Goal: Task Accomplishment & Management: Manage account settings

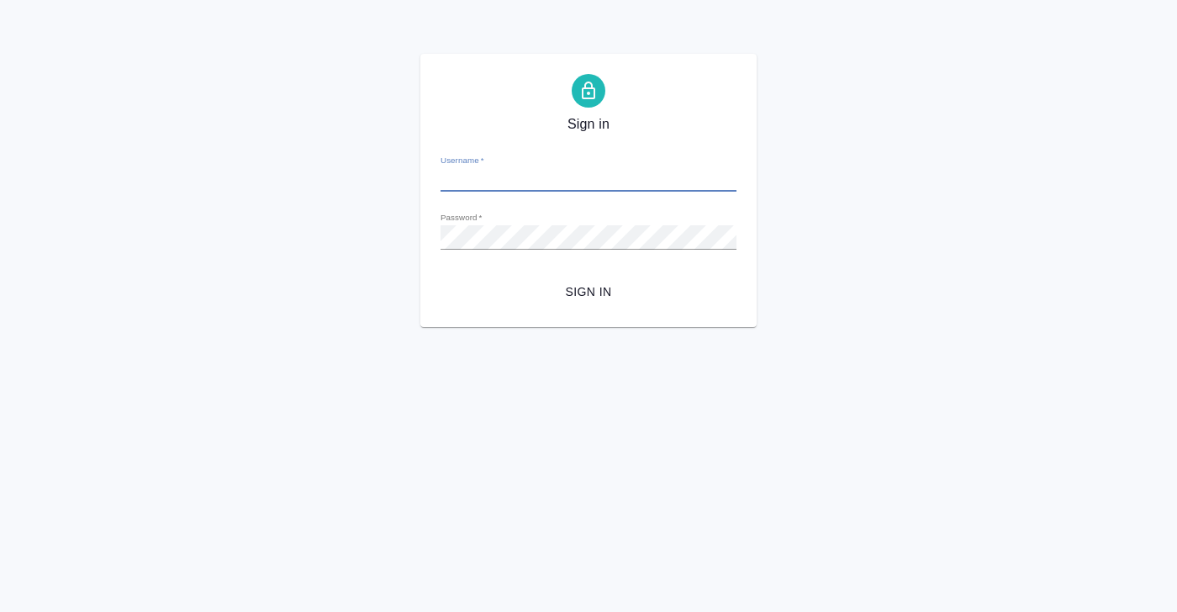
type input "[PERSON_NAME][EMAIL_ADDRESS][DOMAIN_NAME]"
click at [361, 236] on div "Sign in Username   * [PERSON_NAME][EMAIL_ADDRESS][DOMAIN_NAME] Password   * url…" at bounding box center [588, 190] width 1177 height 273
click at [441, 277] on button "Sign in" at bounding box center [589, 292] width 296 height 31
type input "[PERSON_NAME][EMAIL_ADDRESS][DOMAIN_NAME]"
click at [355, 239] on div "Sign in Username   * [PERSON_NAME][EMAIL_ADDRESS][DOMAIN_NAME] Password   * url…" at bounding box center [588, 190] width 1177 height 273
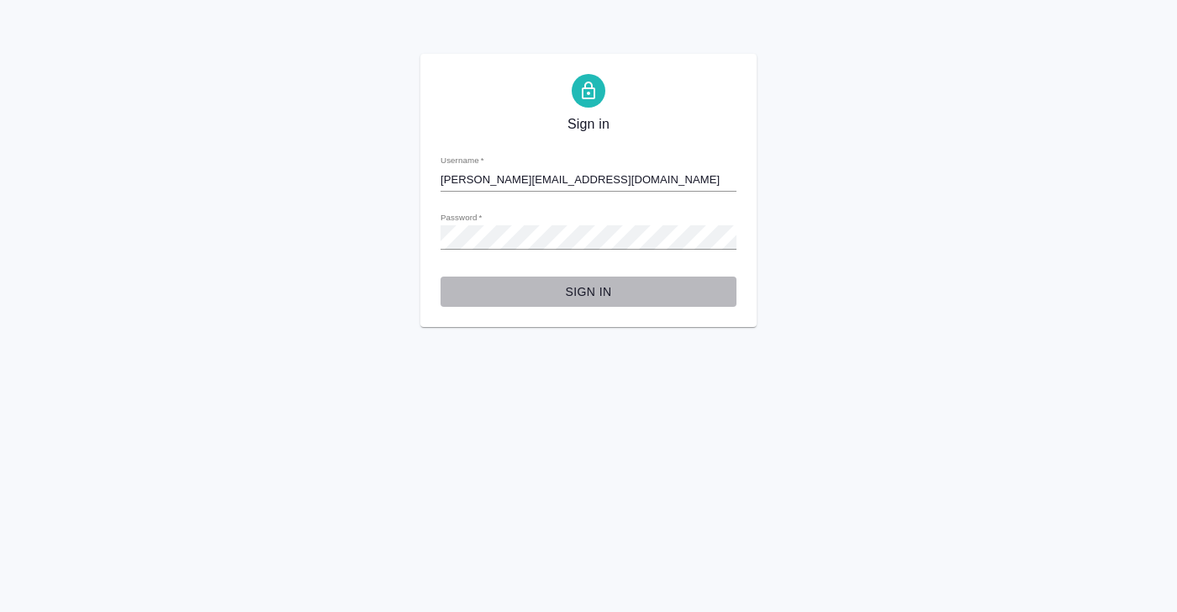
click at [573, 304] on button "Sign in" at bounding box center [589, 292] width 296 height 31
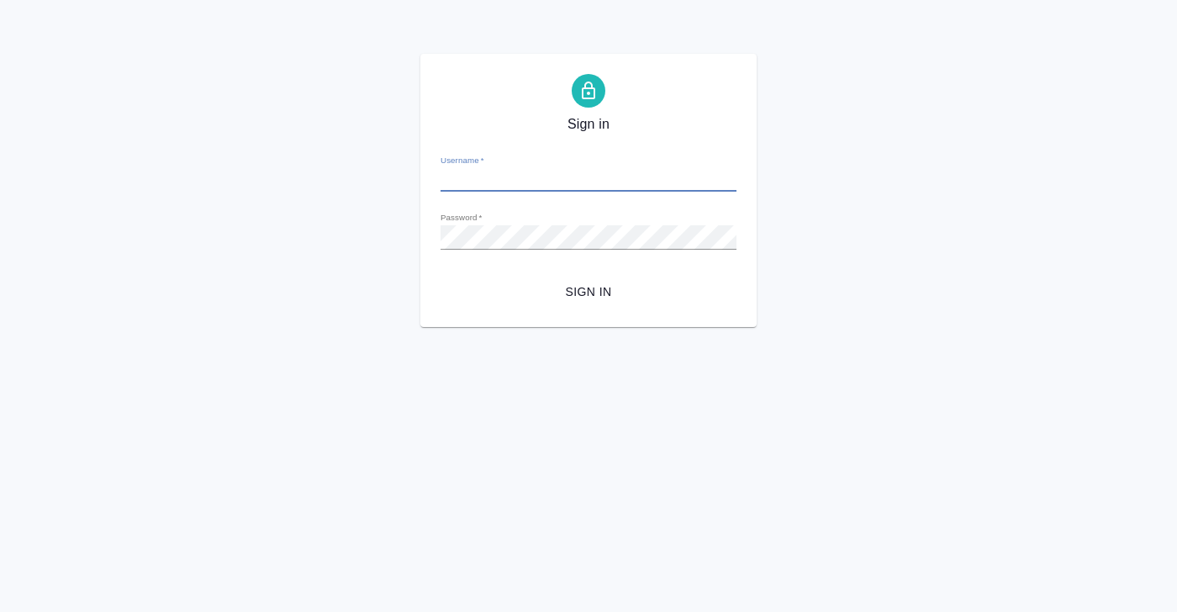
type input "[PERSON_NAME][EMAIL_ADDRESS][DOMAIN_NAME]"
click at [343, 240] on div "Sign in Username   * k.chernenko@awatera.com Password   * urlPath   * /Client/6…" at bounding box center [588, 190] width 1177 height 273
click at [441, 277] on button "Sign in" at bounding box center [589, 292] width 296 height 31
type input "[PERSON_NAME][EMAIL_ADDRESS][DOMAIN_NAME]"
click at [370, 235] on div "Sign in Username   * k.chernenko@awatera.com Password   * urlPath   * /Client/6…" at bounding box center [588, 190] width 1177 height 273
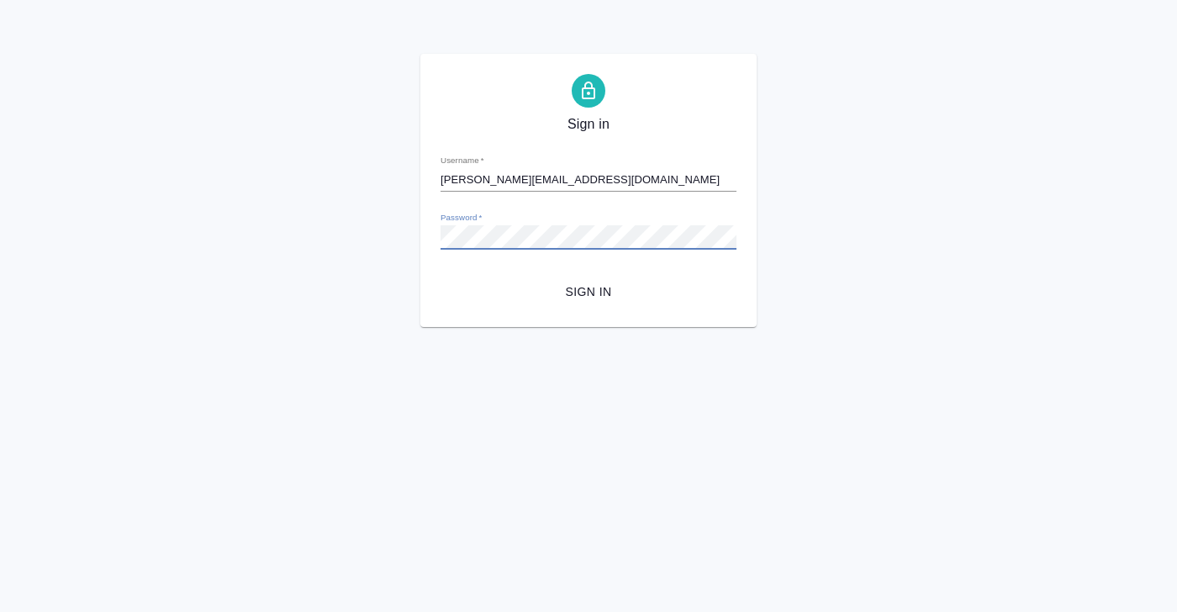
click at [441, 277] on button "Sign in" at bounding box center [589, 292] width 296 height 31
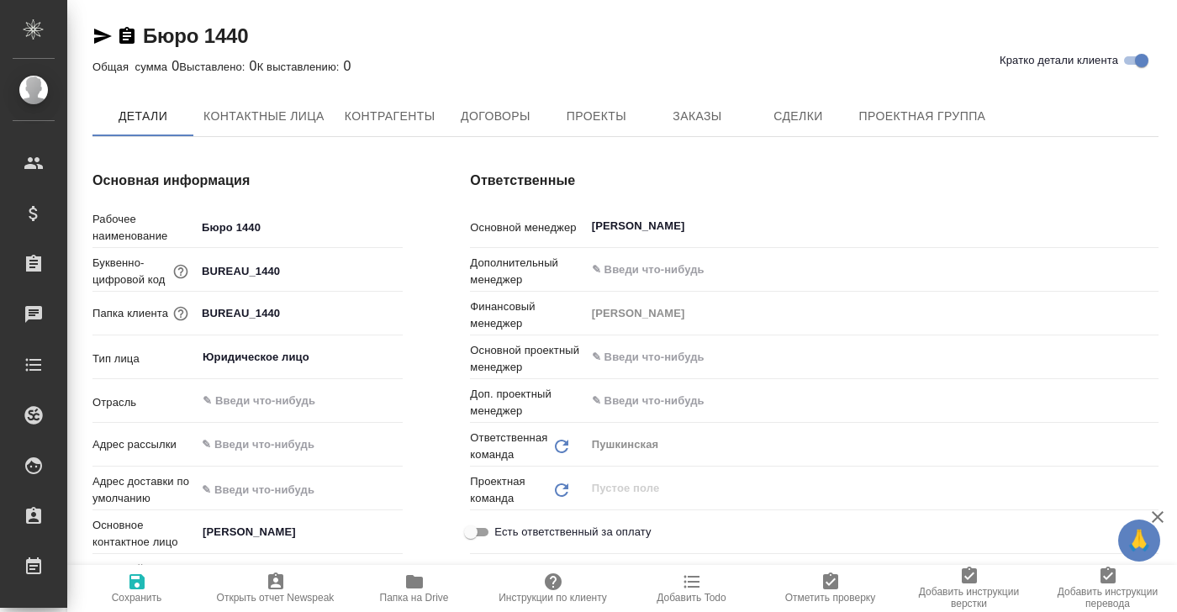
type textarea "x"
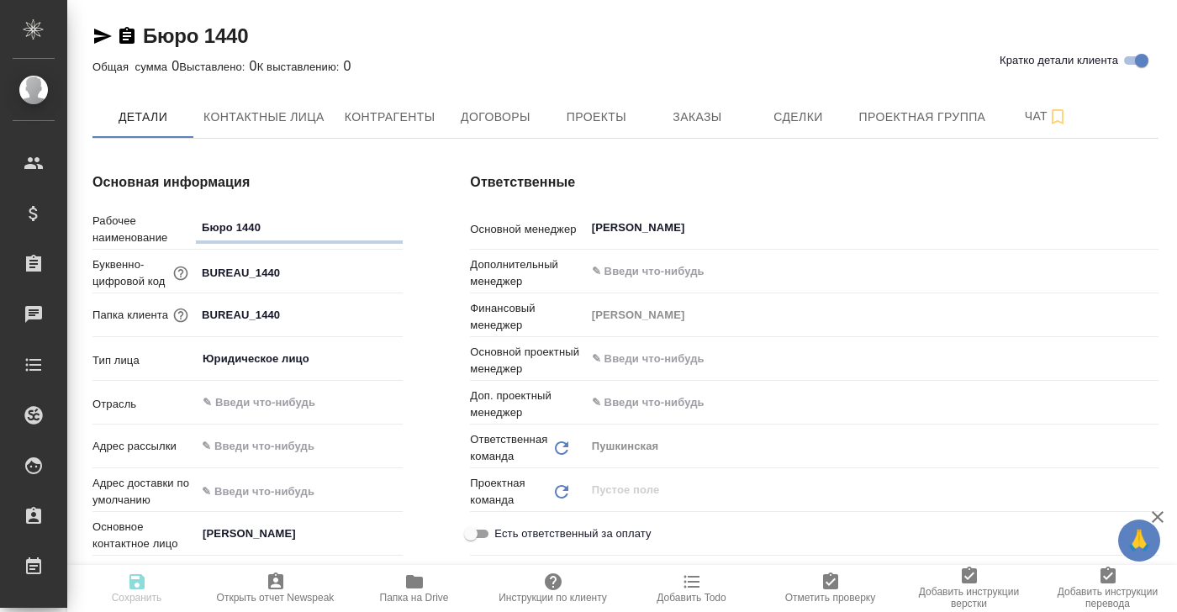
type textarea "x"
click at [708, 121] on span "Заказы" at bounding box center [697, 117] width 81 height 21
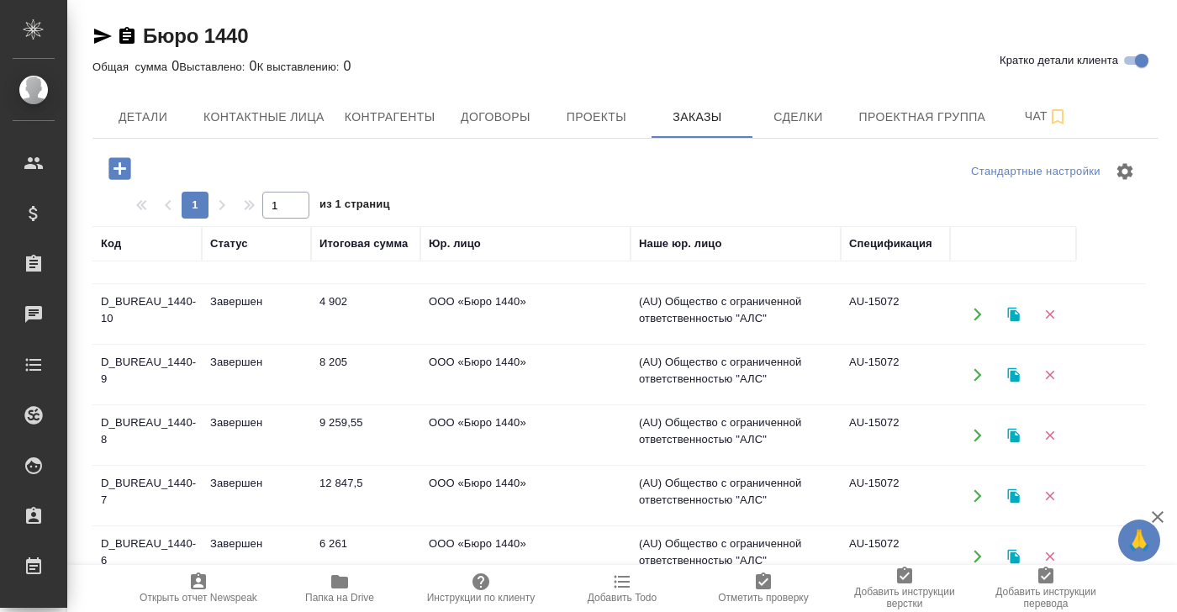
scroll to position [129, 0]
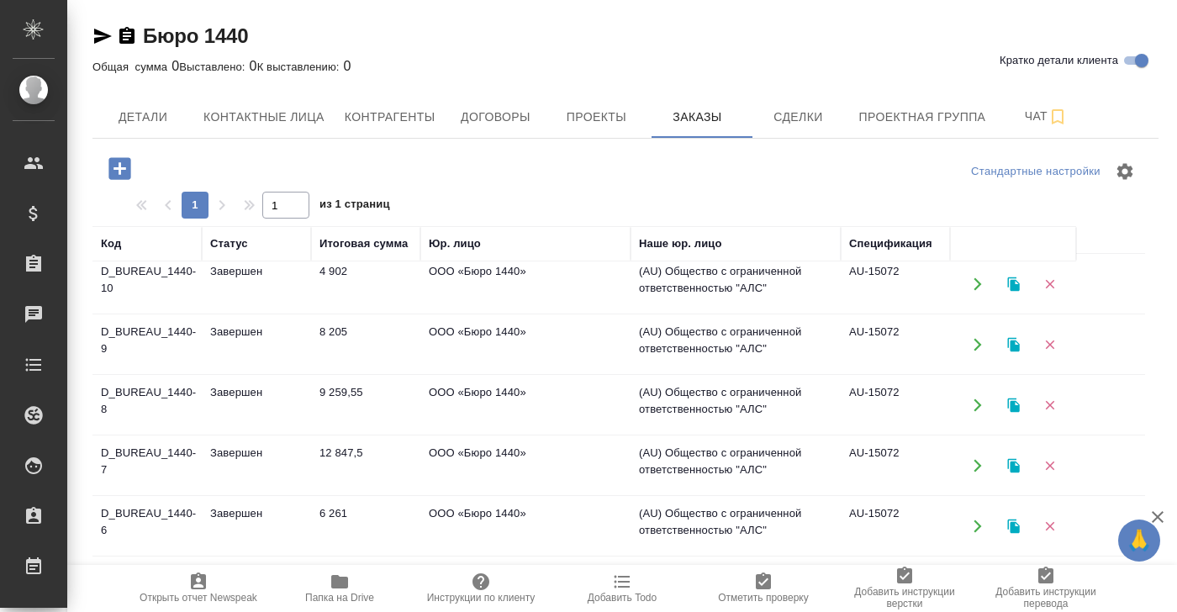
click at [455, 515] on td "ООО «Бюро 1440»" at bounding box center [525, 526] width 210 height 59
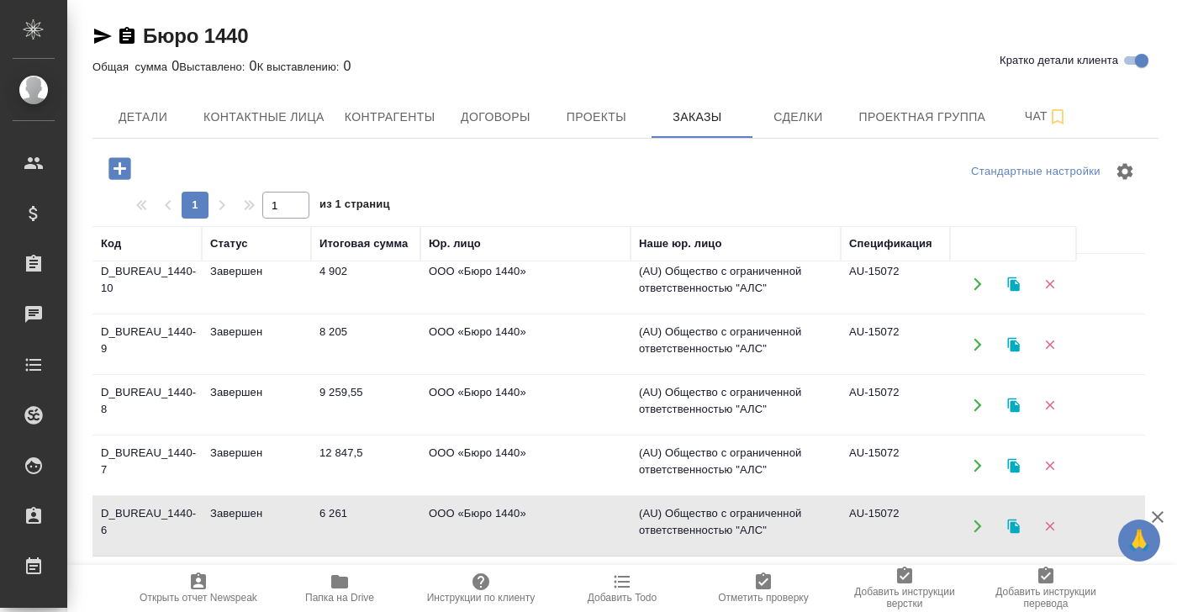
click at [480, 510] on td "ООО «Бюро 1440»" at bounding box center [525, 526] width 210 height 59
drag, startPoint x: 266, startPoint y: 32, endPoint x: 127, endPoint y: 32, distance: 138.7
click at [127, 32] on div "Бюро 1440 Кратко детали клиента" at bounding box center [625, 36] width 1066 height 27
copy link "Бюро 1440"
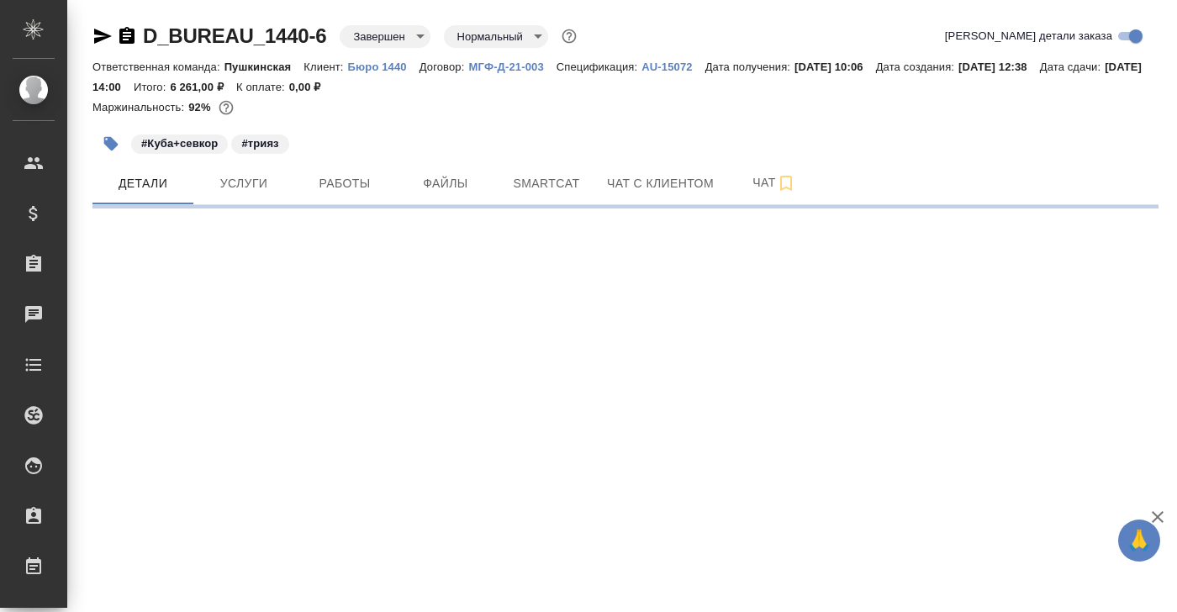
select select "RU"
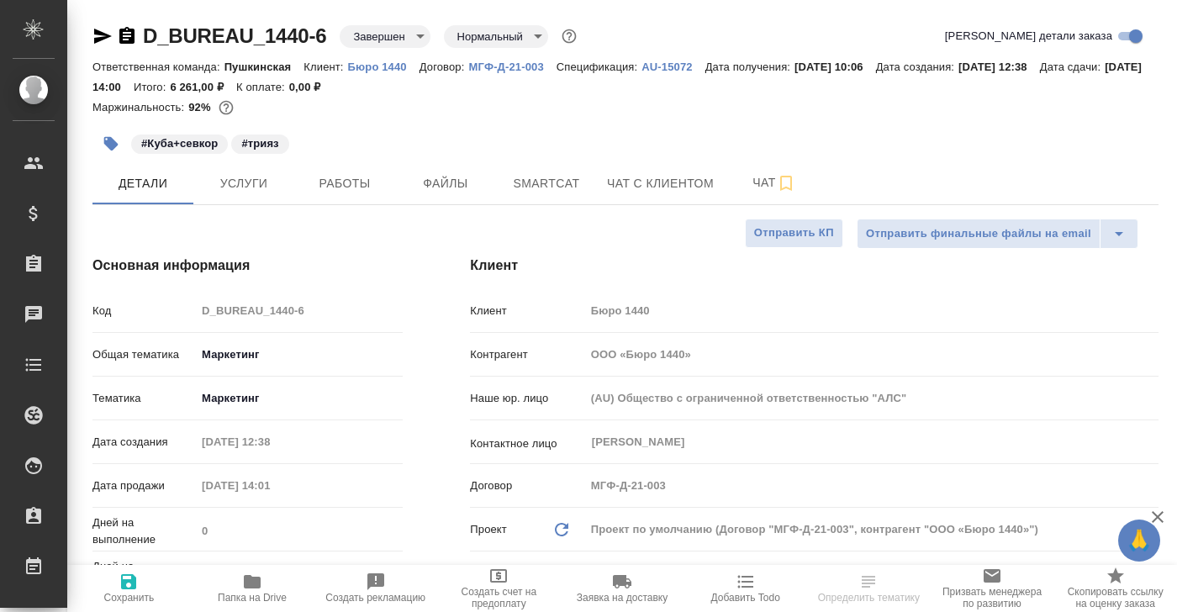
type textarea "x"
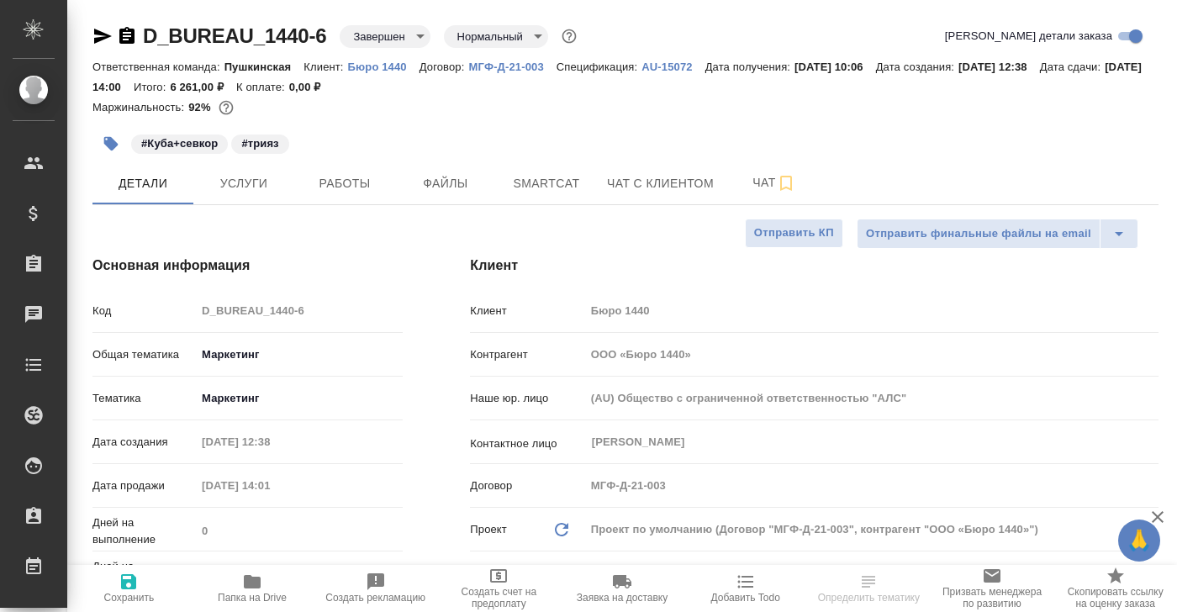
type textarea "x"
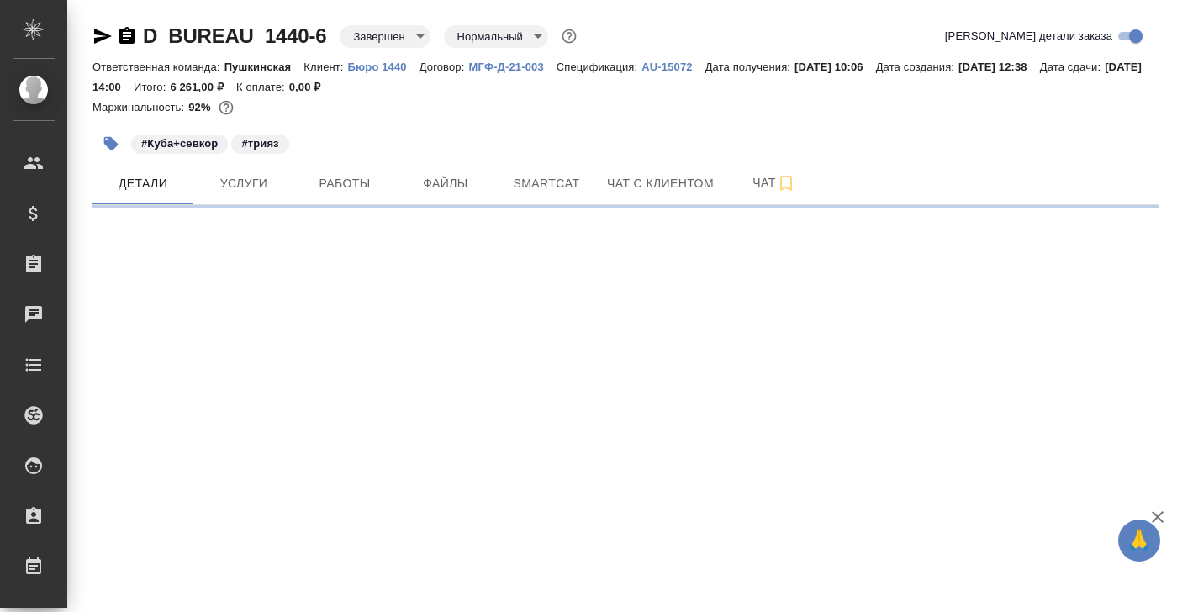
select select "RU"
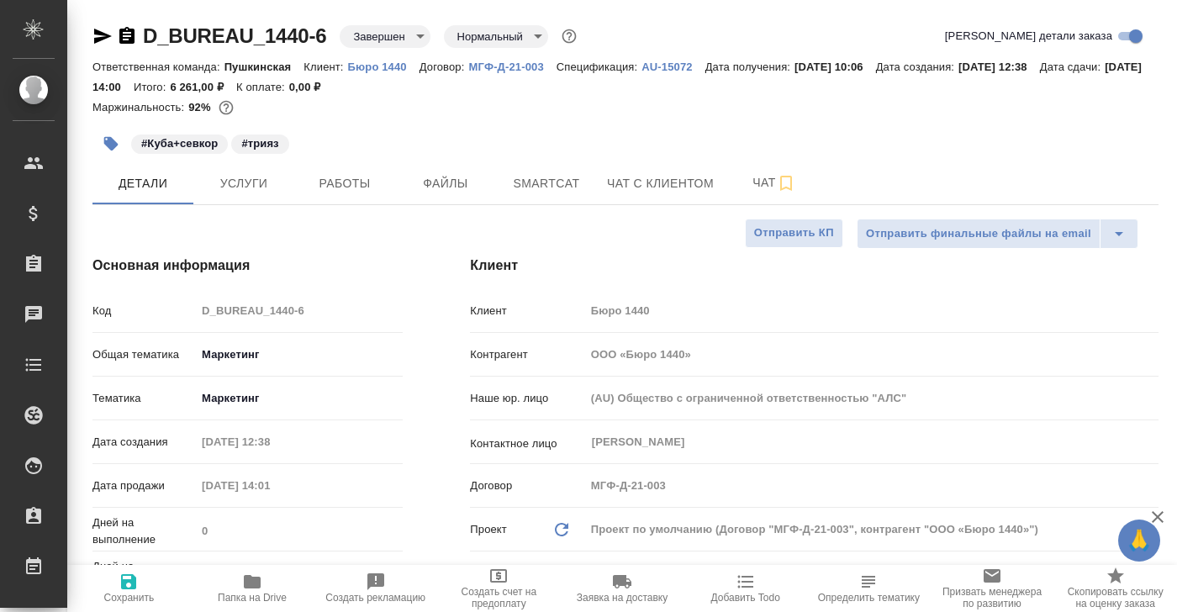
type textarea "x"
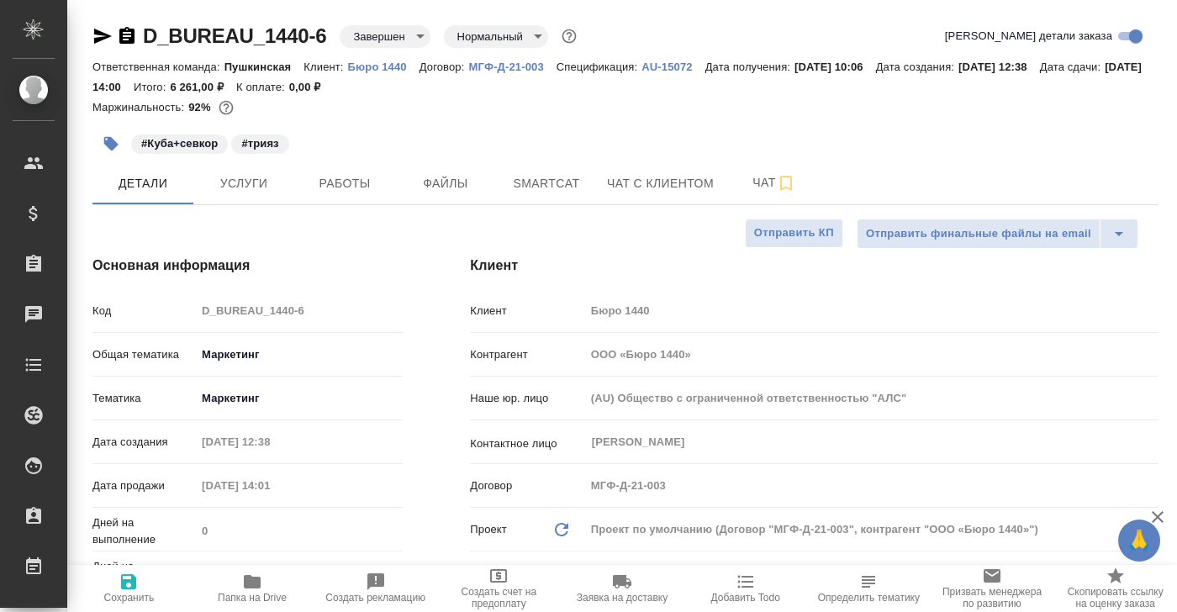
type textarea "x"
